Goal: Task Accomplishment & Management: Manage account settings

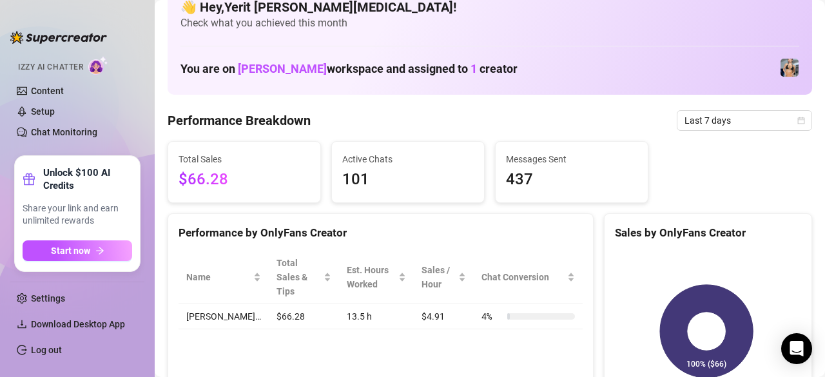
scroll to position [12, 0]
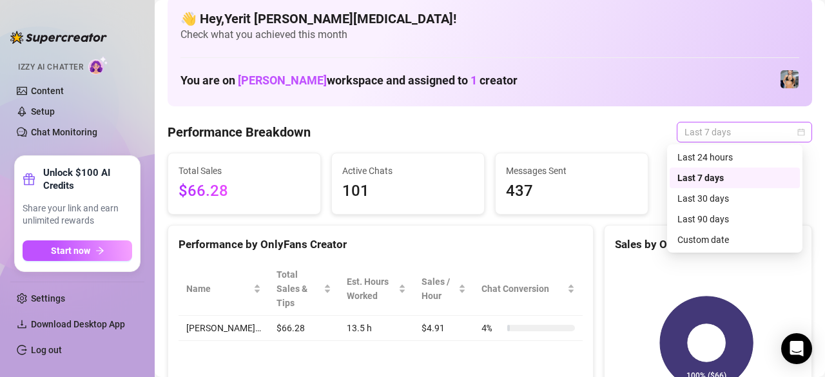
click at [722, 127] on span "Last 7 days" at bounding box center [744, 131] width 120 height 19
click at [707, 241] on div "Custom date" at bounding box center [734, 240] width 115 height 14
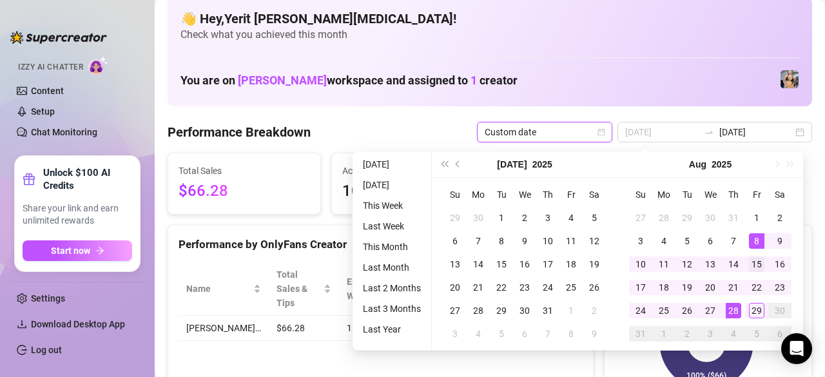
type input "[DATE]"
click at [757, 265] on div "15" at bounding box center [756, 263] width 15 height 15
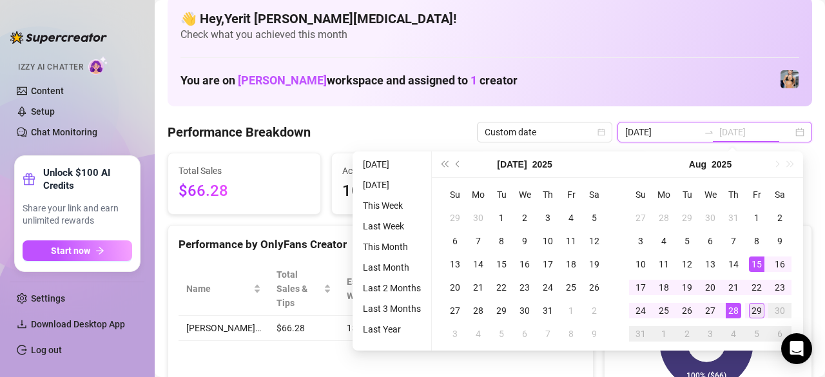
type input "[DATE]"
click at [756, 313] on div "29" at bounding box center [756, 310] width 15 height 15
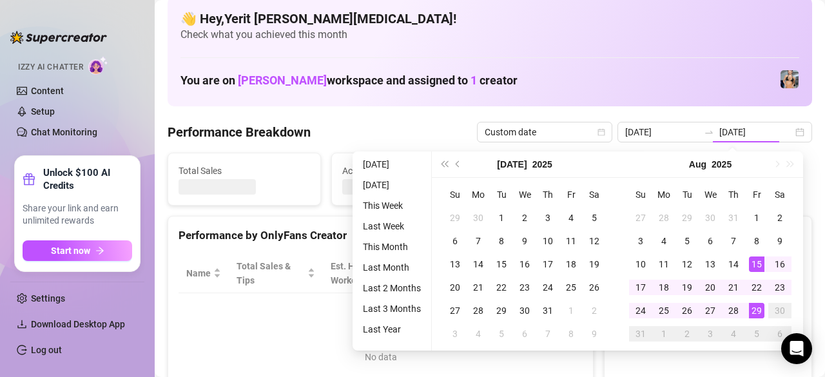
type input "[DATE]"
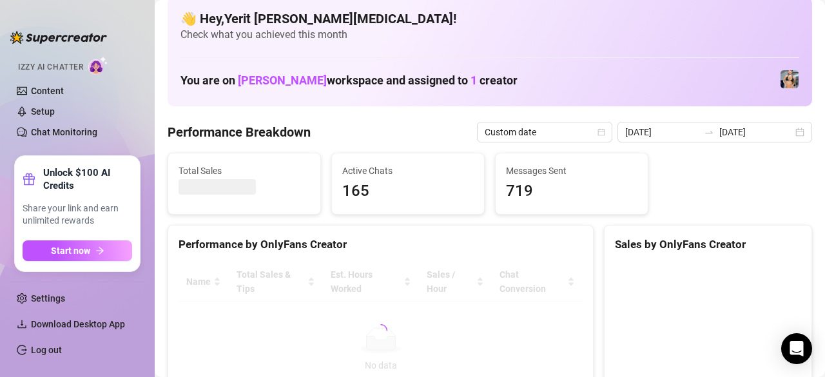
scroll to position [76, 0]
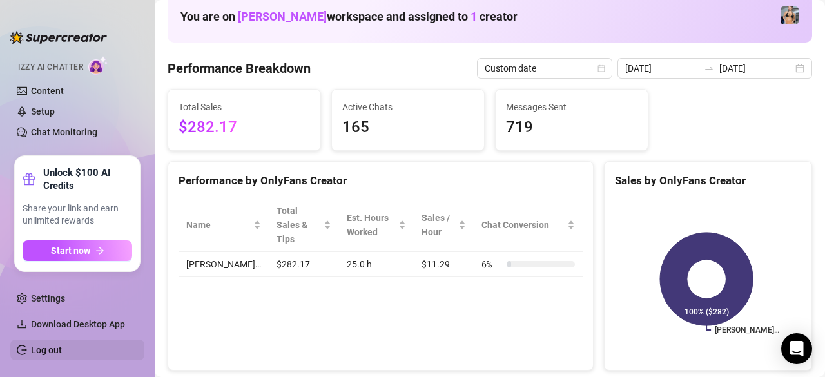
click at [55, 345] on link "Log out" at bounding box center [46, 350] width 31 height 10
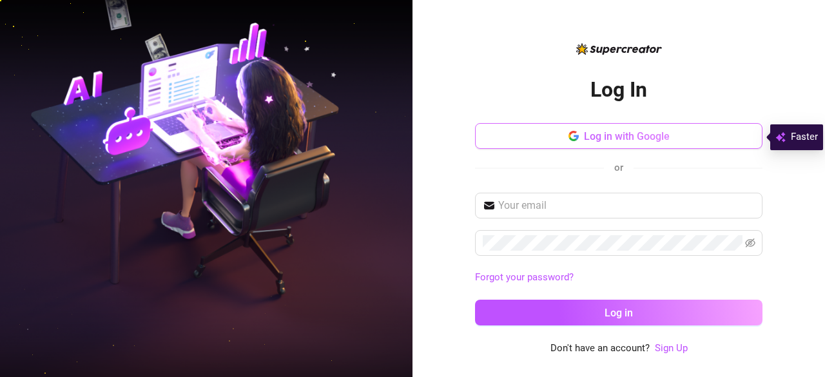
click at [609, 149] on button "Log in with Google" at bounding box center [618, 136] width 287 height 26
